Goal: Navigation & Orientation: Understand site structure

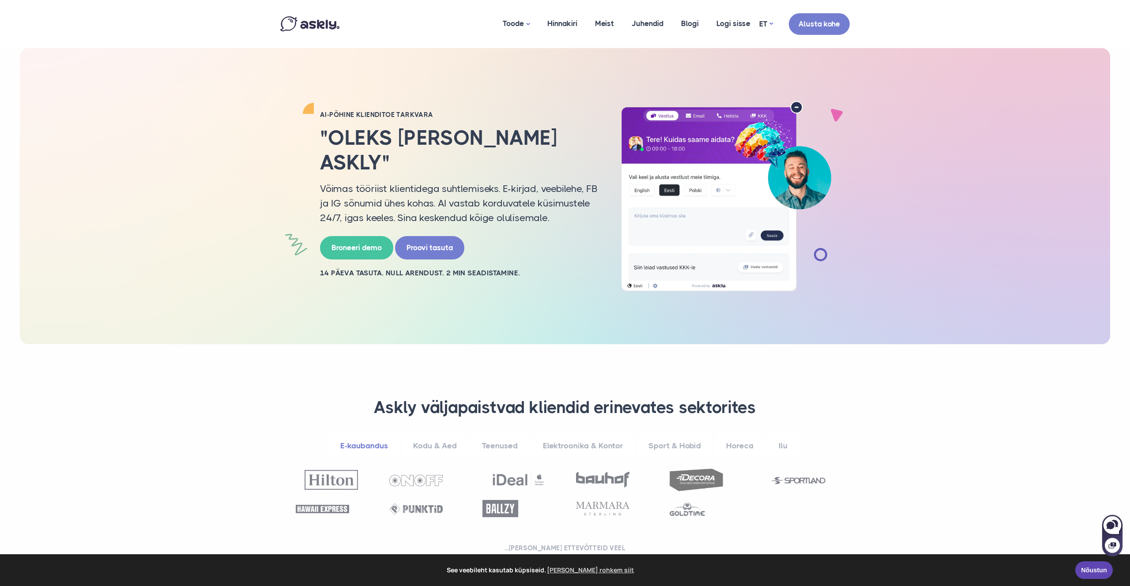
drag, startPoint x: 230, startPoint y: 210, endPoint x: 199, endPoint y: 169, distance: 51.0
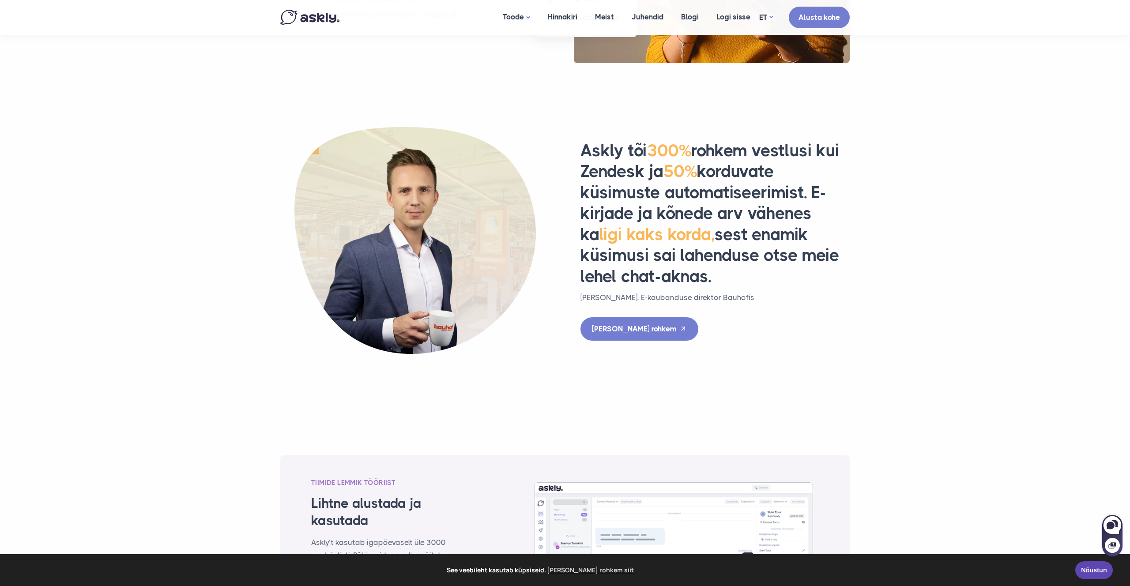
scroll to position [861, 0]
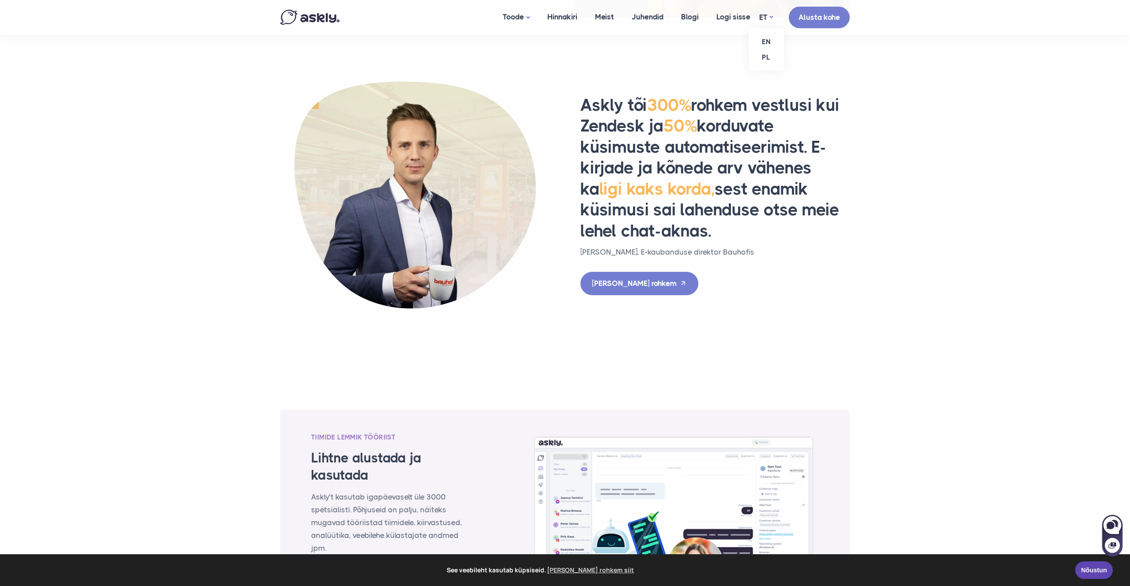
click at [765, 28] on ul "EN PL" at bounding box center [765, 49] width 35 height 42
click at [769, 41] on link "EN" at bounding box center [765, 41] width 35 height 15
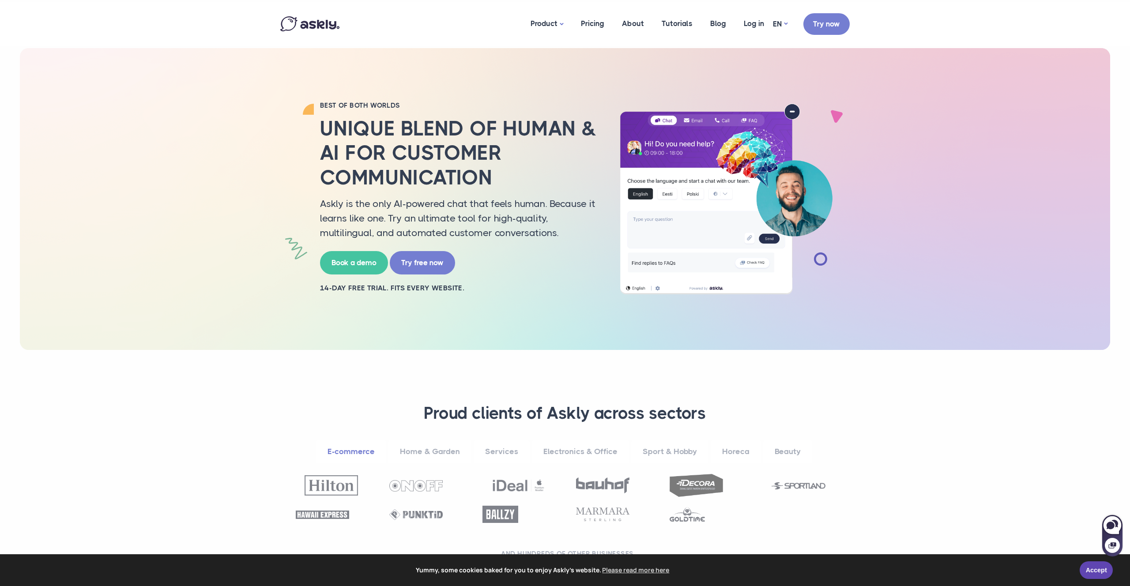
drag, startPoint x: 184, startPoint y: 216, endPoint x: 151, endPoint y: 184, distance: 45.2
click at [142, 170] on div "BEST OF BOTH WORLDS Unique blend of human & AI for customer communication Askly…" at bounding box center [565, 199] width 1090 height 302
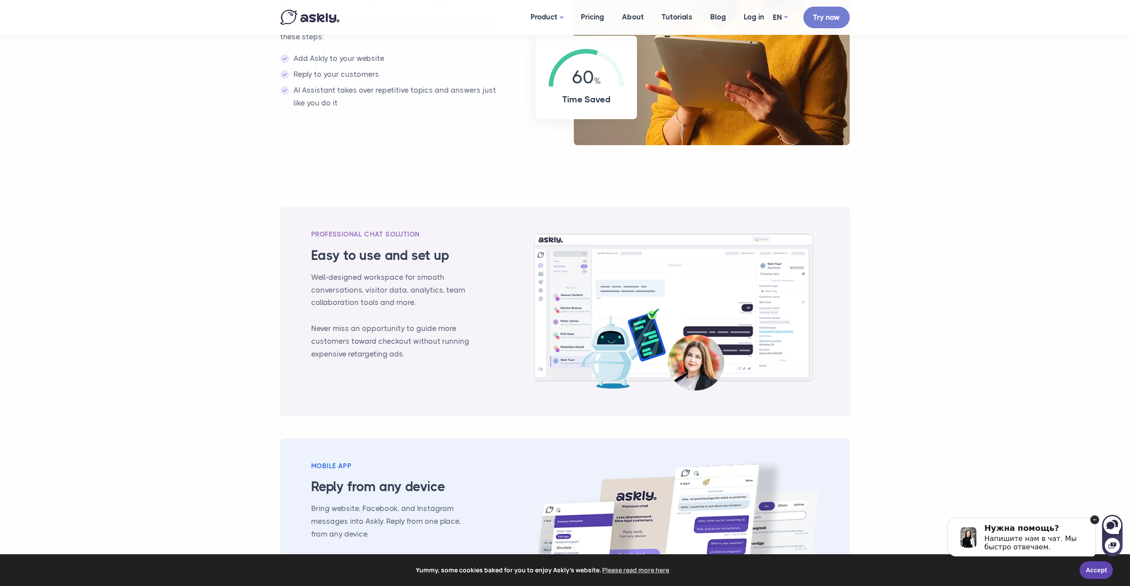
scroll to position [785, 0]
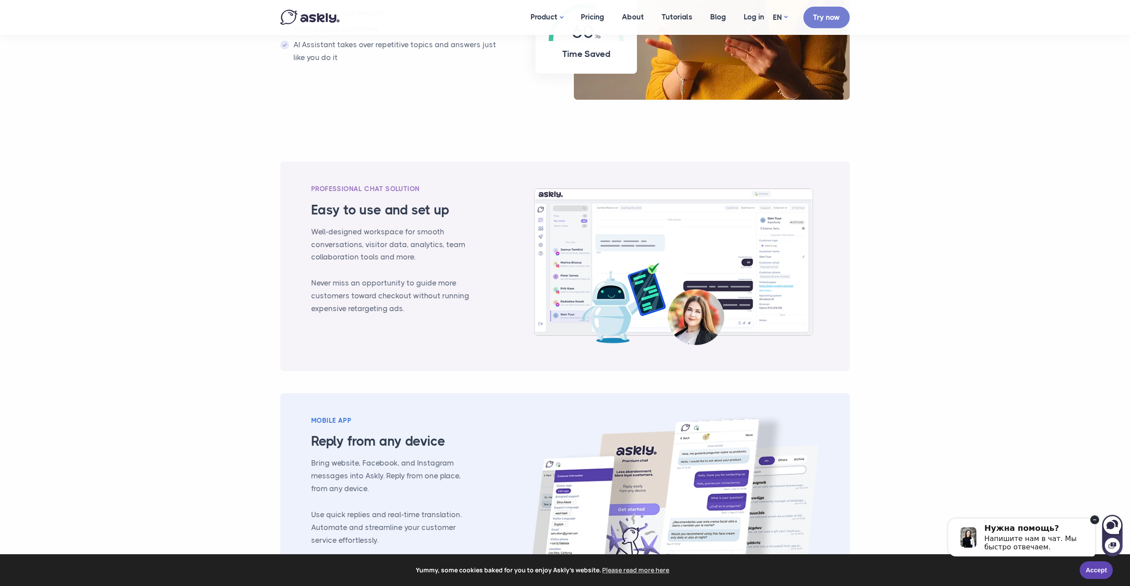
drag, startPoint x: 1094, startPoint y: 520, endPoint x: 2033, endPoint y: 1020, distance: 1063.0
click at [1094, 520] on circle at bounding box center [1094, 519] width 9 height 9
click at [1108, 580] on div "Yummy, some cookies baked for you to enjoy Askly's website. Please read more he…" at bounding box center [565, 570] width 1130 height 32
drag, startPoint x: 1104, startPoint y: 578, endPoint x: 1094, endPoint y: 568, distance: 13.1
click at [1103, 578] on div "Accept" at bounding box center [1098, 570] width 38 height 18
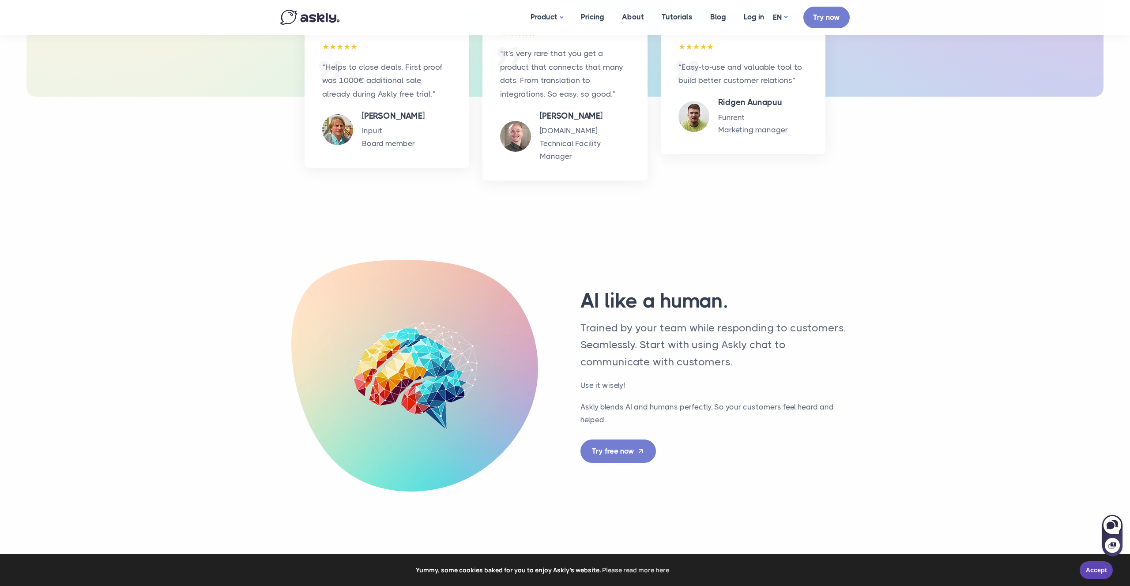
scroll to position [1909, 0]
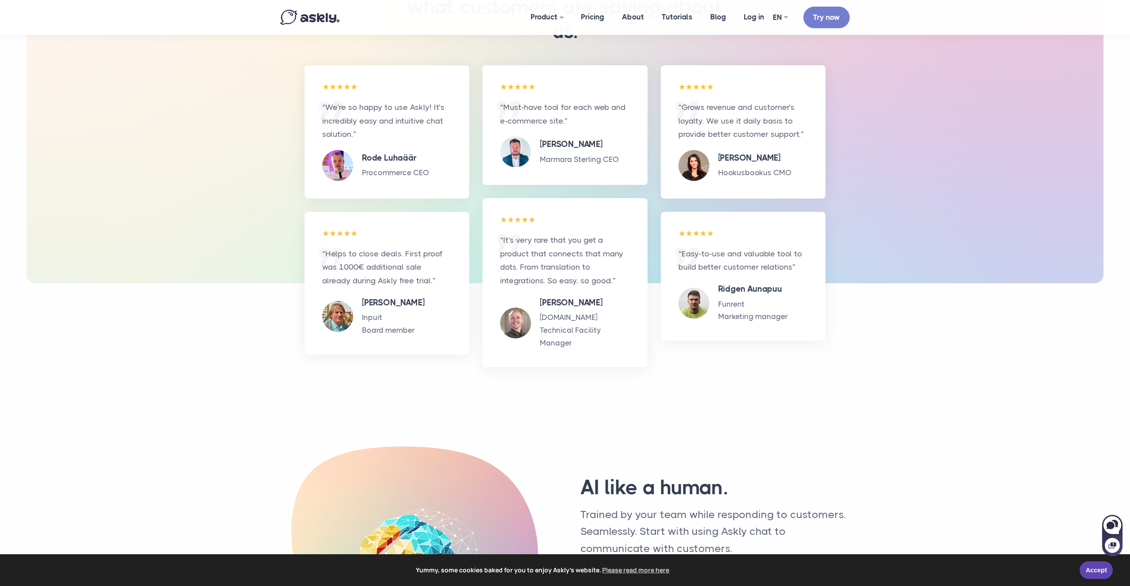
drag, startPoint x: 231, startPoint y: 258, endPoint x: 122, endPoint y: 229, distance: 112.3
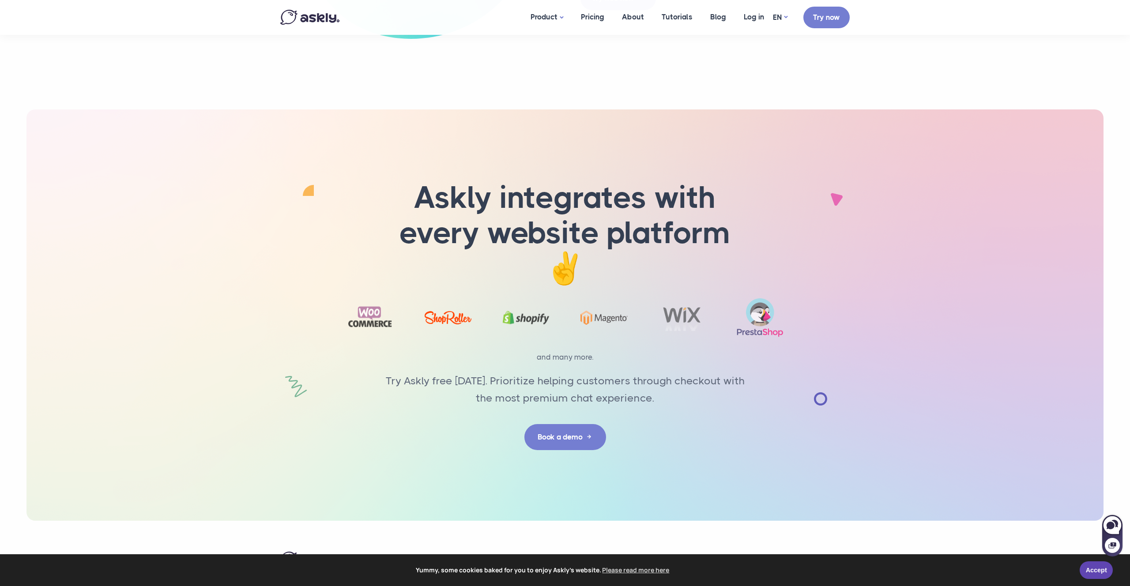
scroll to position [2605, 0]
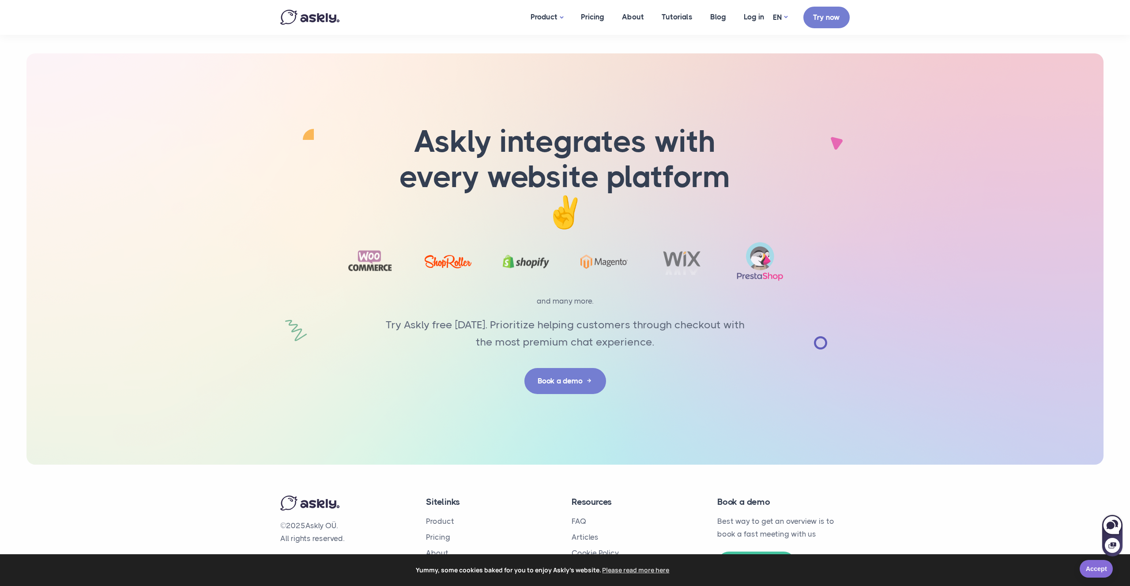
click at [1102, 571] on link "Accept" at bounding box center [1095, 569] width 33 height 18
